Goal: Transaction & Acquisition: Purchase product/service

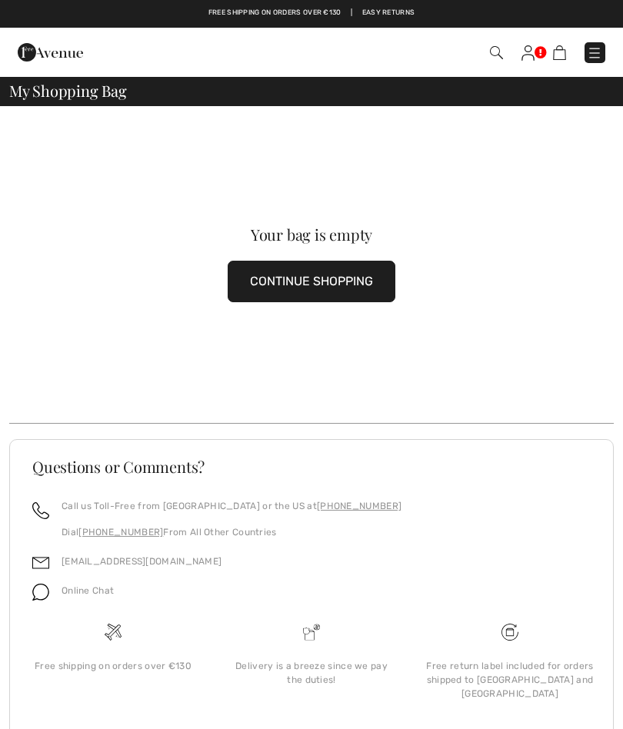
click at [531, 49] on img at bounding box center [527, 52] width 13 height 15
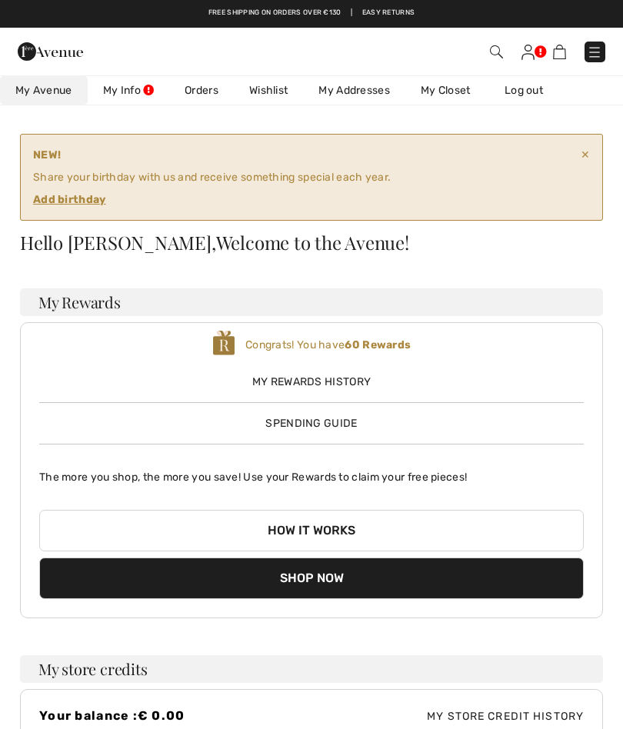
click at [85, 195] on ins "Add birthday" at bounding box center [69, 199] width 73 height 13
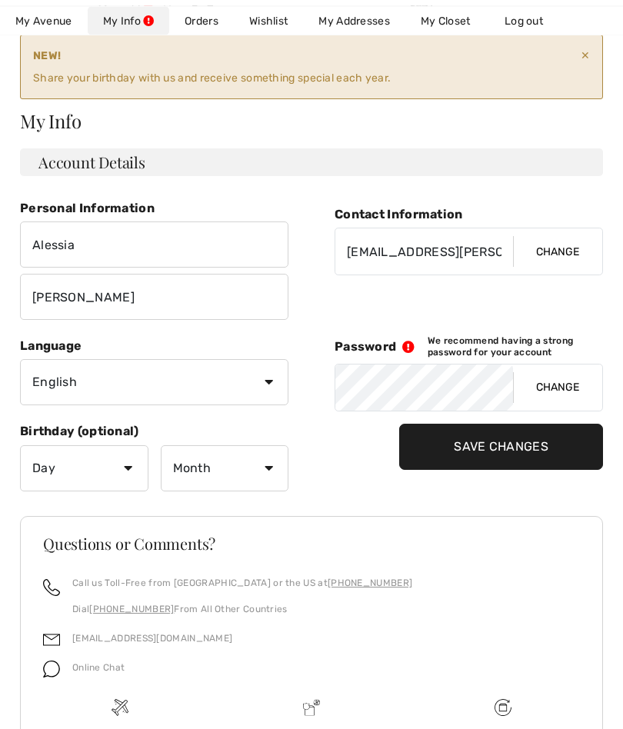
scroll to position [100, 0]
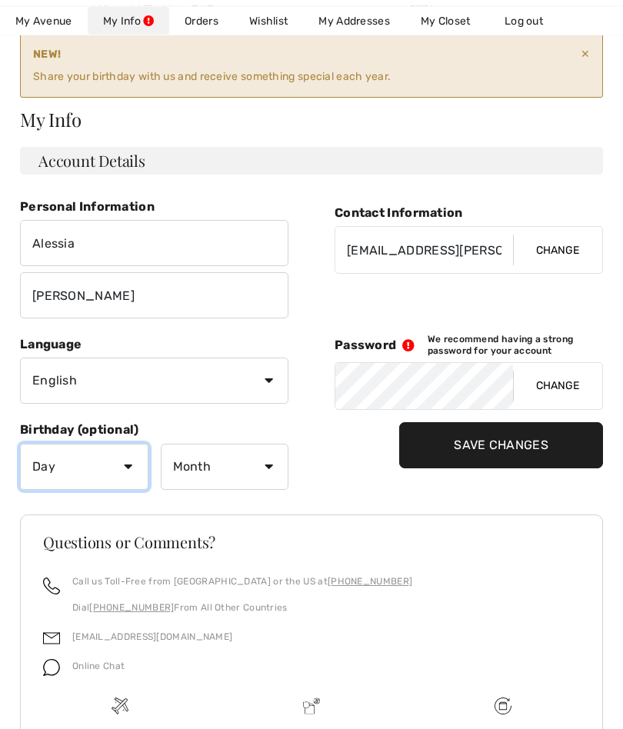
click at [131, 461] on select "Day 1 2 3 4 5 6 7 8 9 10 11 12 13 14 15 16 17 18 19 20 21 22 23 24 25 26 27 28 …" at bounding box center [84, 467] width 128 height 46
select select "1"
click at [267, 469] on select "Month January February March April May June July August September October Novem…" at bounding box center [225, 467] width 128 height 46
select select "2"
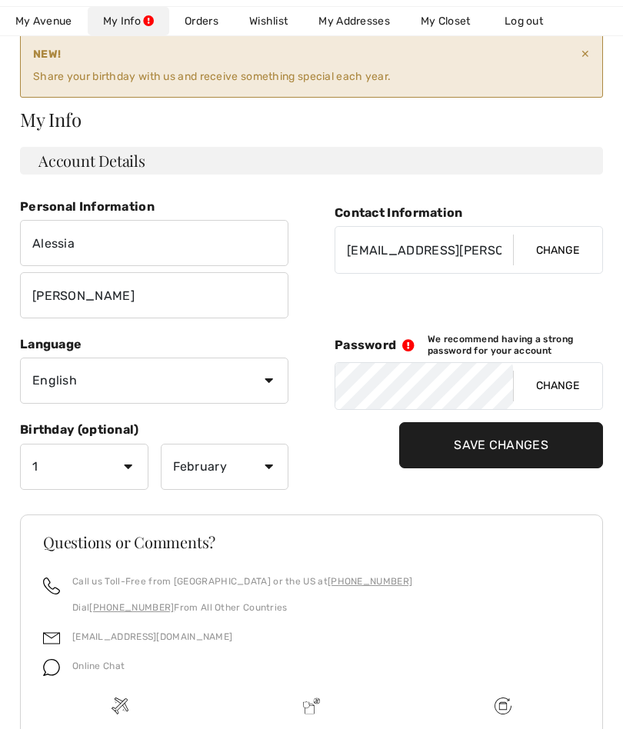
click at [482, 441] on input "Save Changes" at bounding box center [501, 445] width 204 height 46
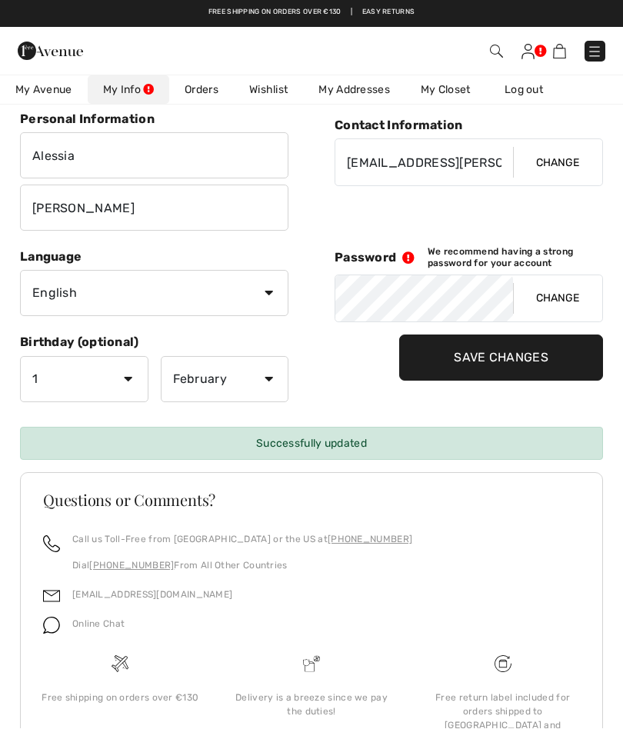
scroll to position [0, 0]
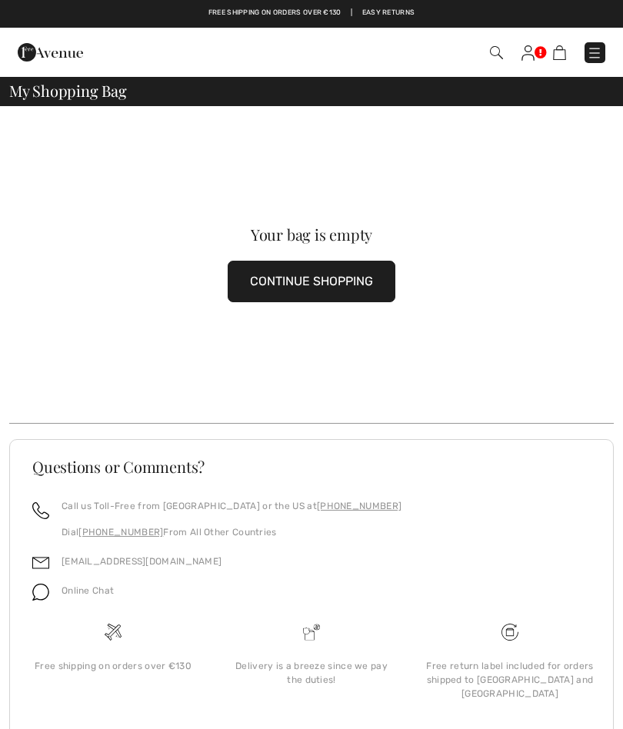
click at [523, 58] on img at bounding box center [527, 52] width 13 height 15
click at [531, 49] on img at bounding box center [527, 52] width 13 height 15
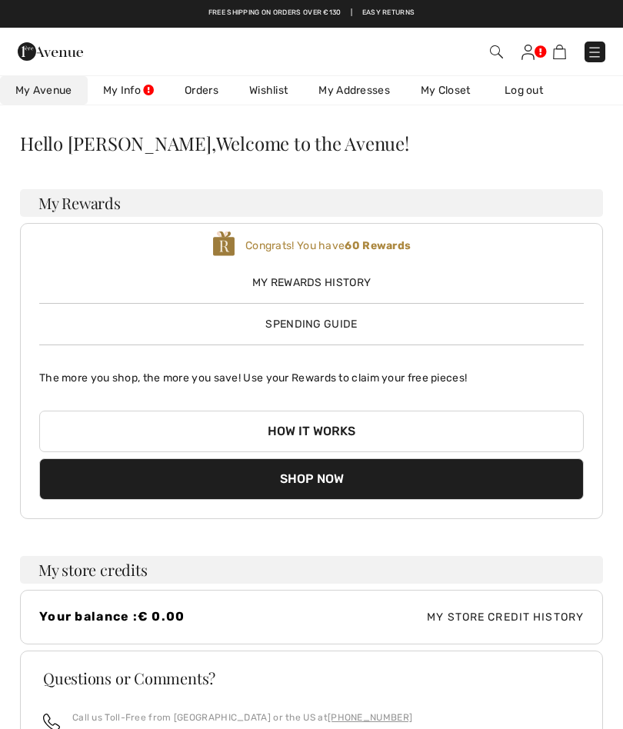
click at [271, 89] on link "Wishlist" at bounding box center [268, 90] width 69 height 28
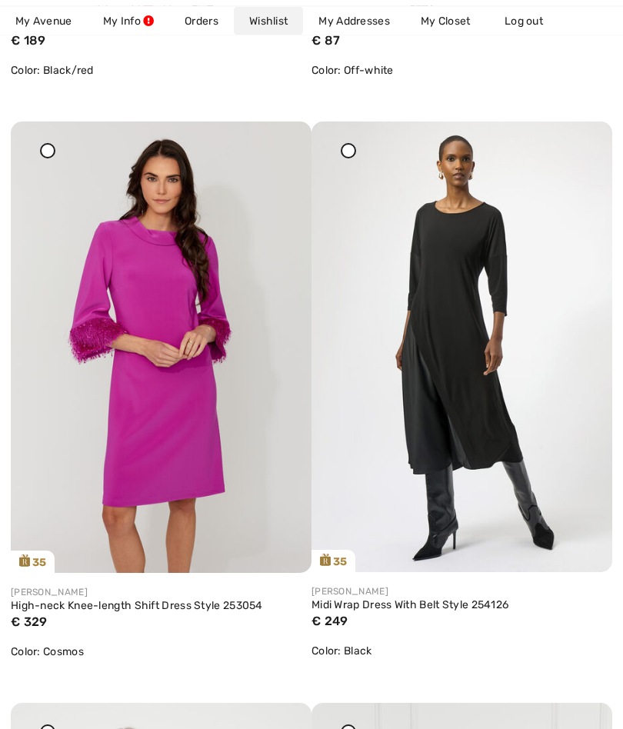
scroll to position [1316, 0]
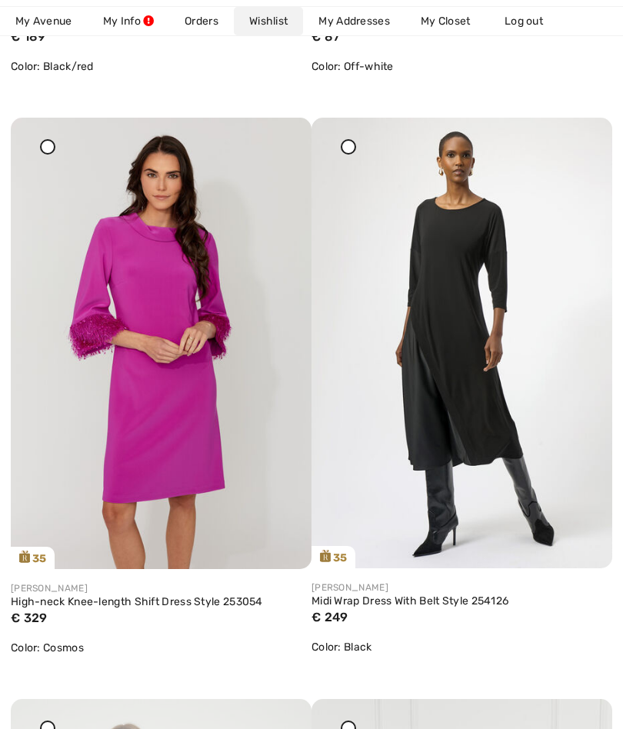
click at [175, 595] on link "High-neck Knee-length Shift Dress Style 253054" at bounding box center [161, 602] width 301 height 14
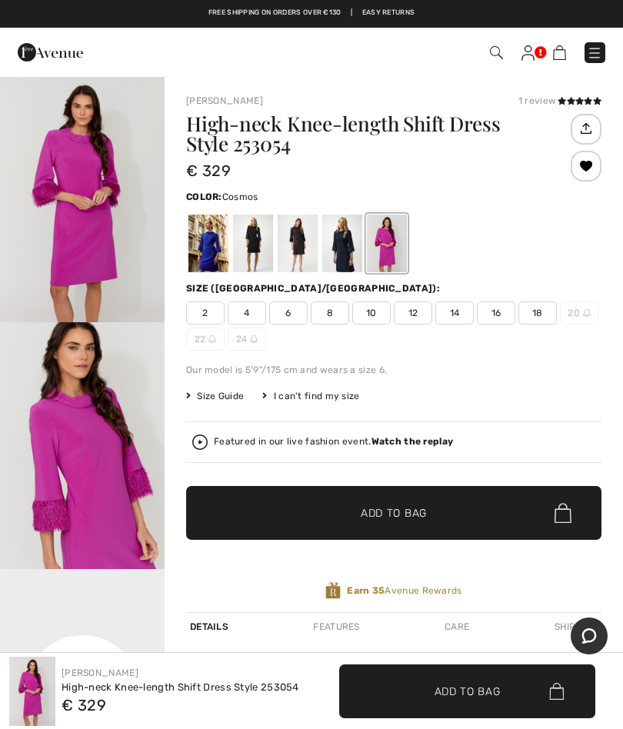
click at [537, 304] on span "18" at bounding box center [537, 312] width 38 height 23
click at [378, 515] on span "Add to Bag" at bounding box center [394, 513] width 66 height 16
